Goal: Information Seeking & Learning: Learn about a topic

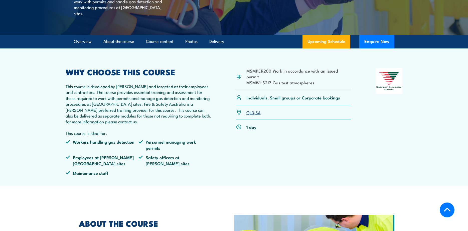
scroll to position [128, 0]
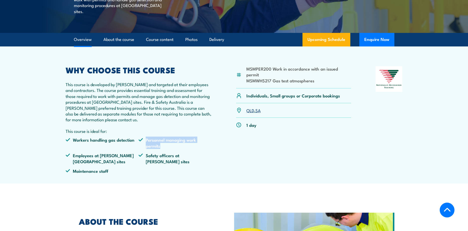
drag, startPoint x: 212, startPoint y: 147, endPoint x: 146, endPoint y: 148, distance: 65.9
click at [146, 148] on div "MSMPER200 Work in accordance with an issued permit MSMWHS217 Gas test atmospher…" at bounding box center [234, 121] width 337 height 111
copy li "Personnel managing work permits"
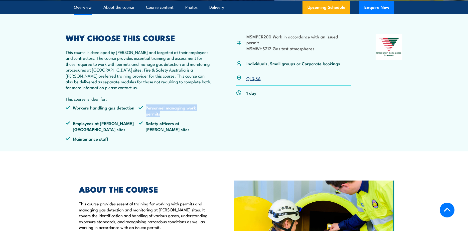
scroll to position [0, 0]
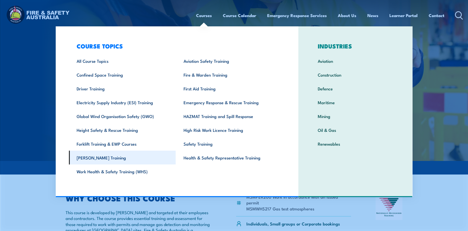
click at [96, 158] on link "[PERSON_NAME] Training" at bounding box center [122, 157] width 107 height 14
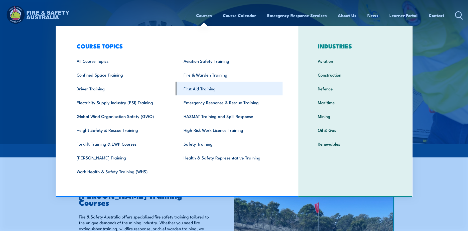
click at [194, 88] on link "First Aid Training" at bounding box center [229, 88] width 107 height 14
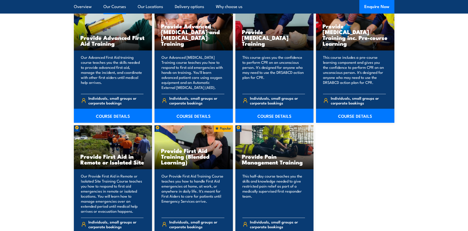
scroll to position [639, 0]
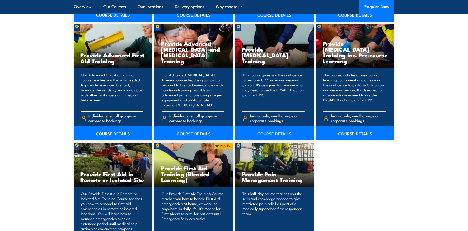
click at [116, 132] on link "COURSE DETAILS" at bounding box center [113, 133] width 78 height 14
